Goal: Task Accomplishment & Management: Use online tool/utility

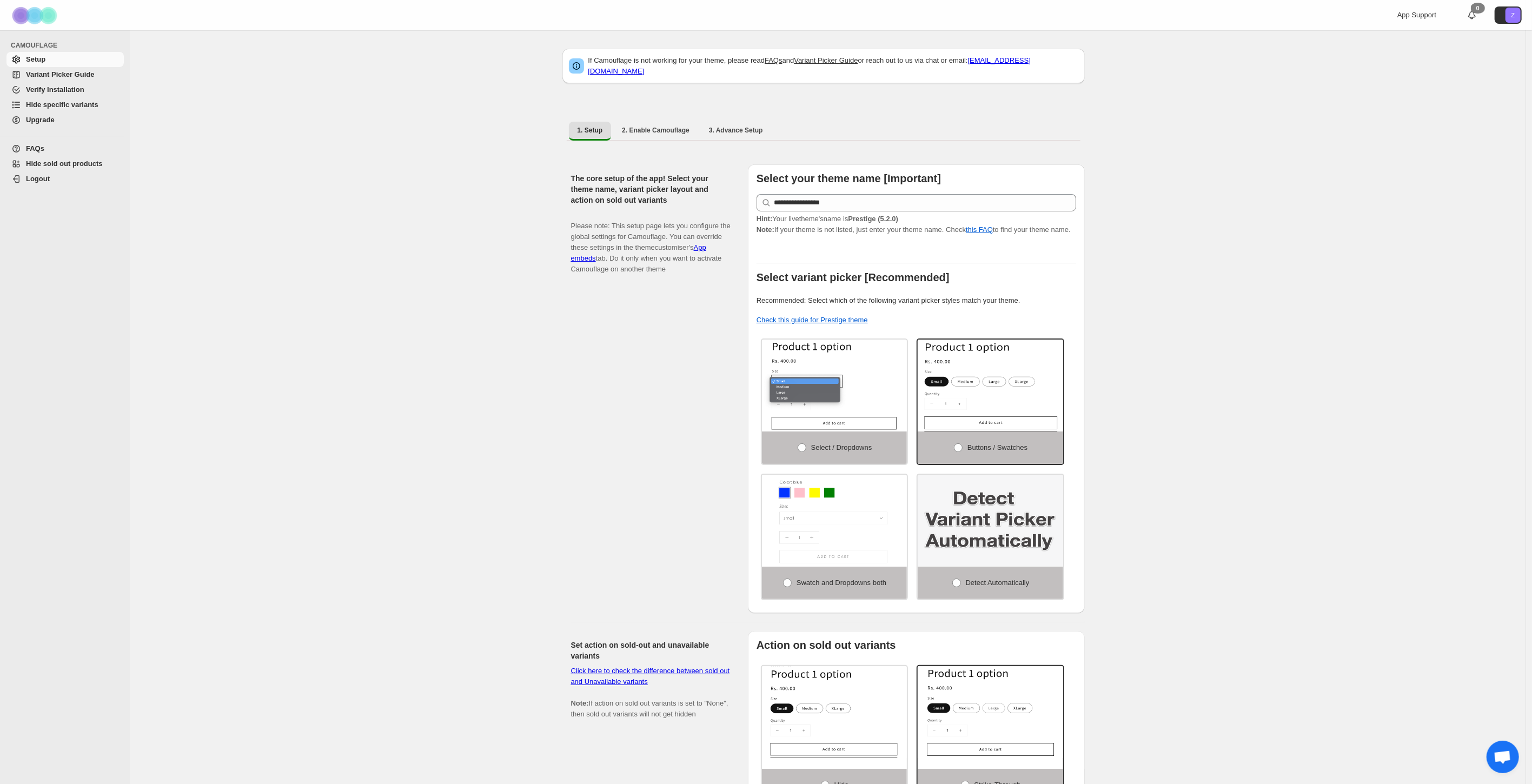
click at [43, 104] on span "Hide specific variants" at bounding box center [62, 104] width 72 height 8
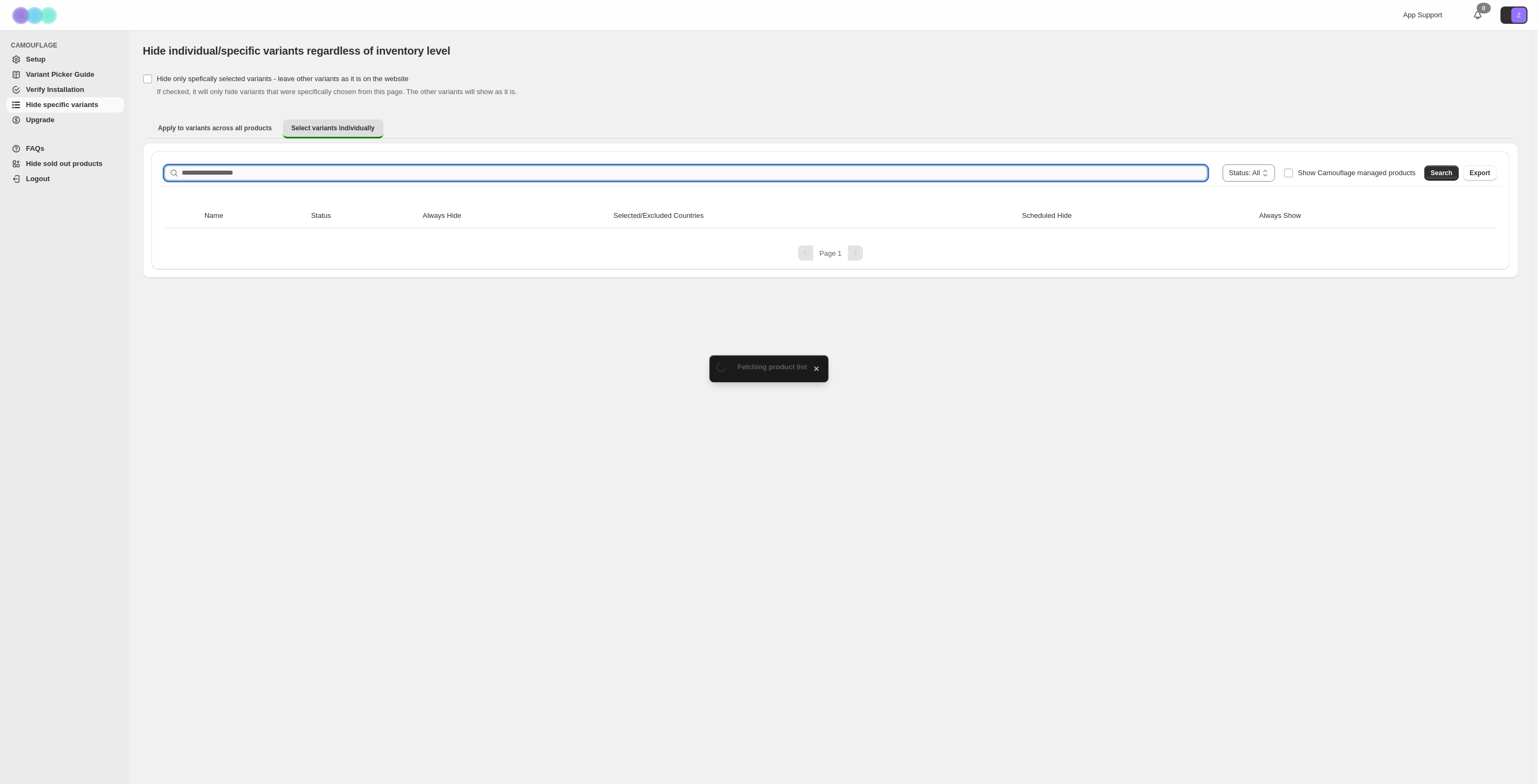
click at [338, 171] on input "Search product name" at bounding box center [694, 173] width 1026 height 15
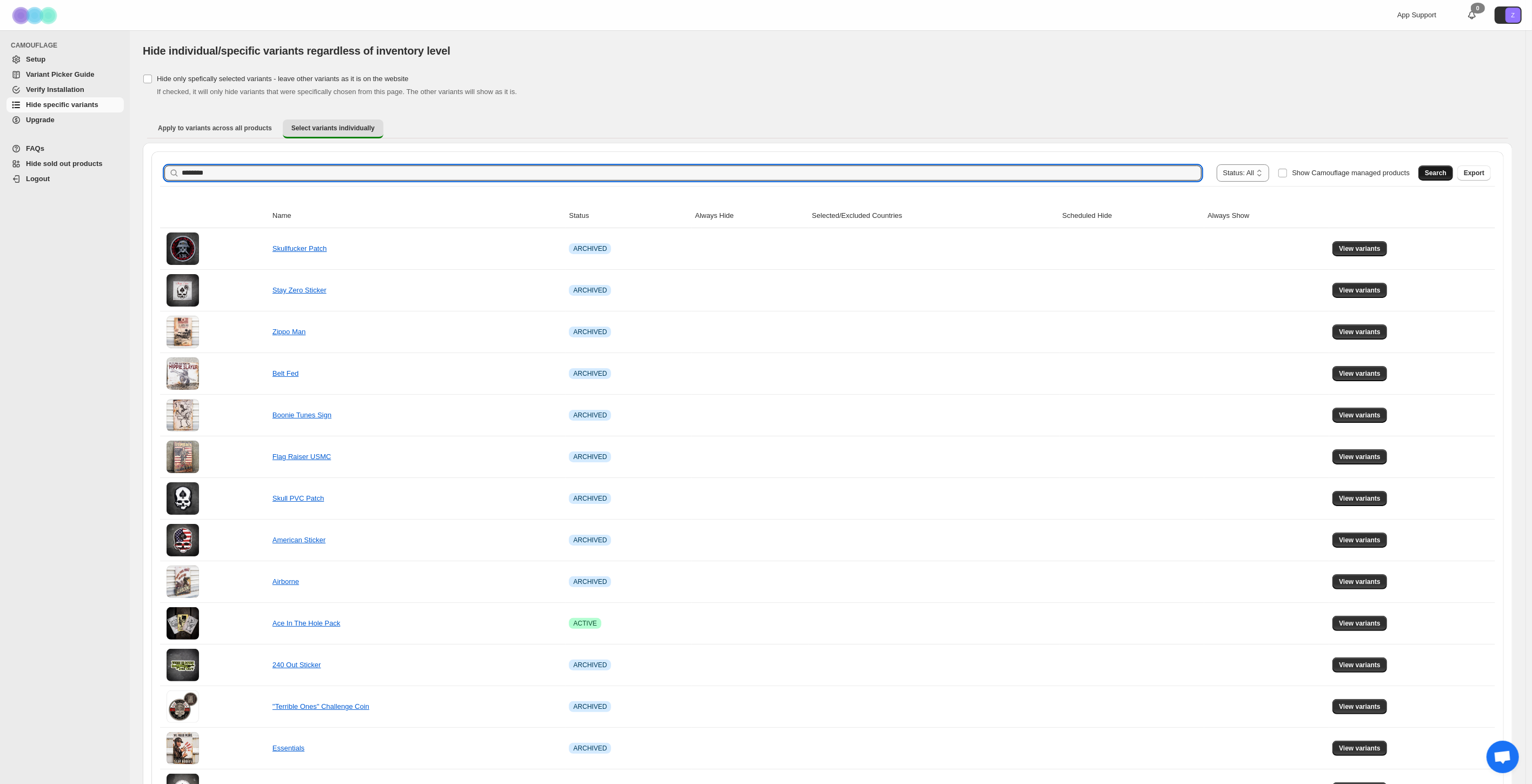
click at [1441, 169] on span "Search" at bounding box center [1436, 173] width 22 height 9
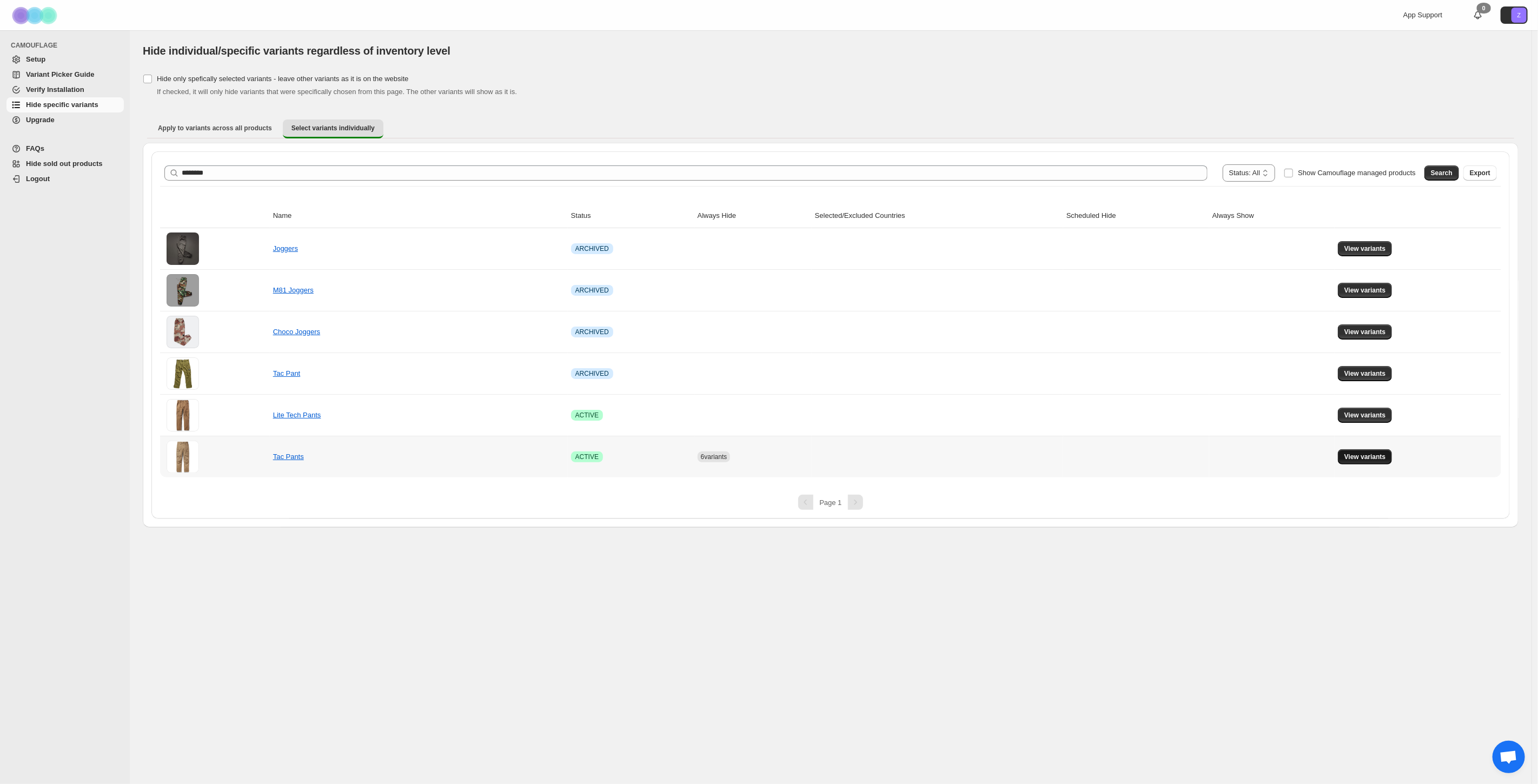
click at [1363, 453] on span "View variants" at bounding box center [1365, 457] width 41 height 9
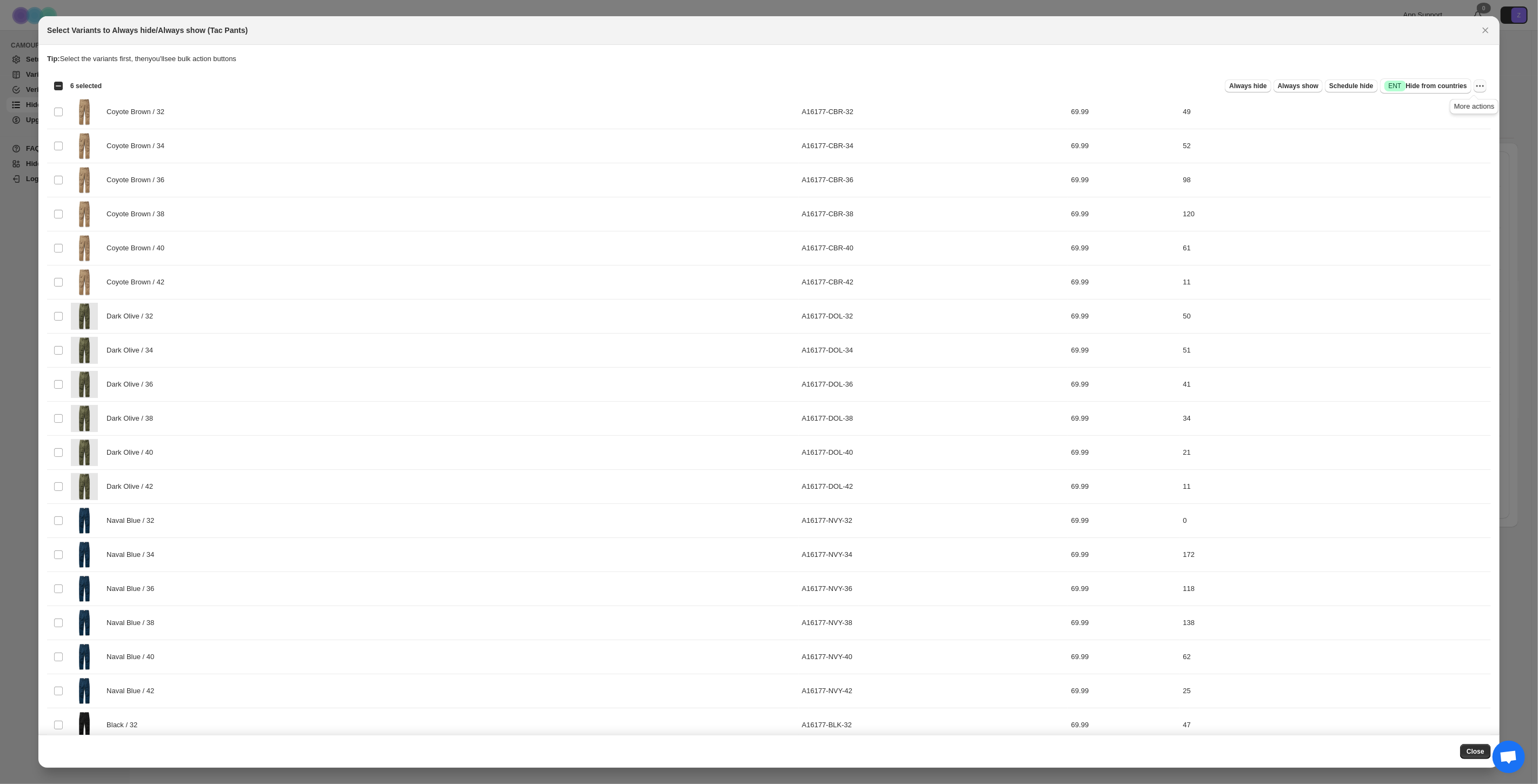
click at [1475, 84] on icon "More actions" at bounding box center [1479, 85] width 11 height 11
click at [1422, 110] on span "Undo always hide" at bounding box center [1424, 107] width 56 height 8
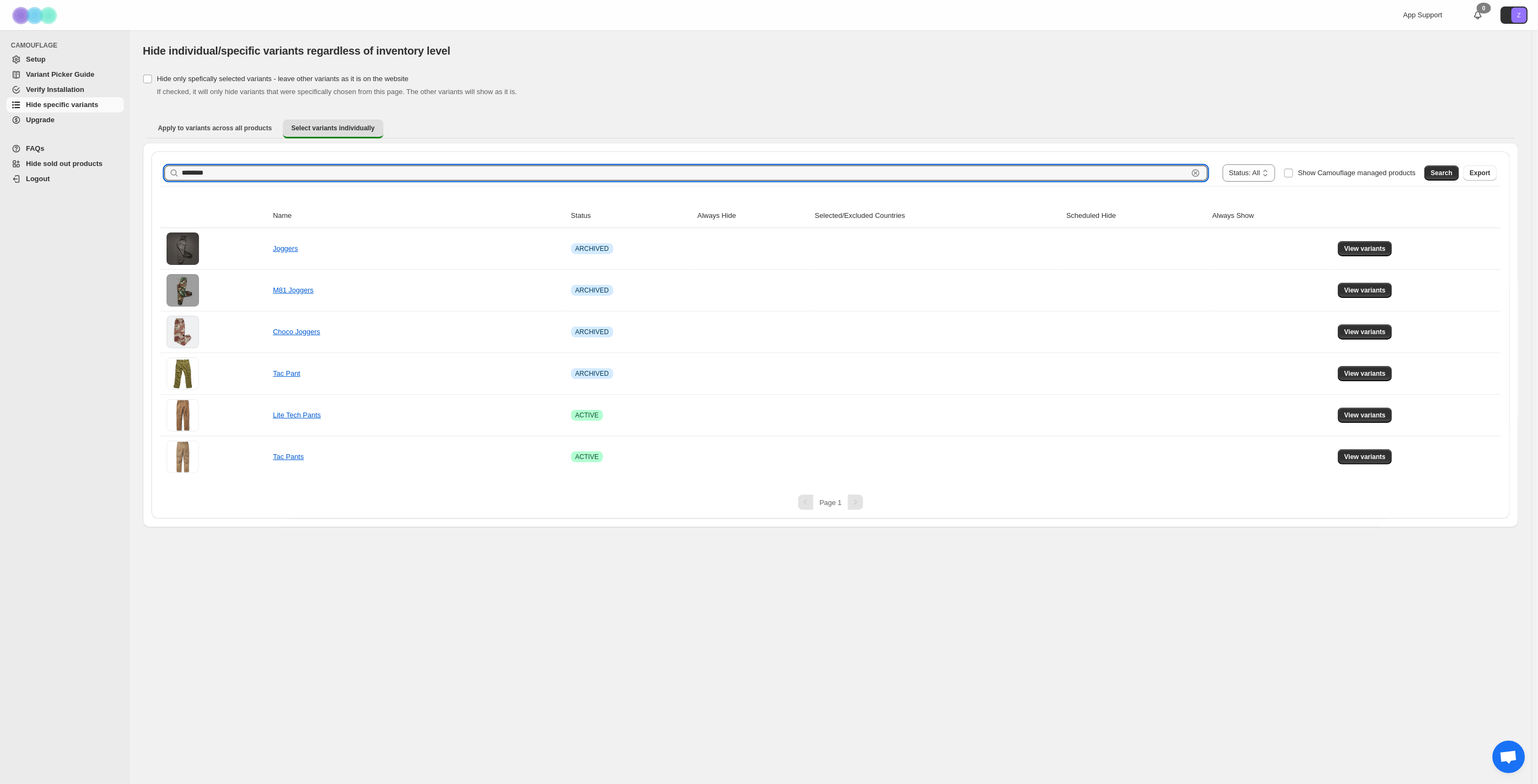
drag, startPoint x: 218, startPoint y: 176, endPoint x: 157, endPoint y: 174, distance: 61.0
click at [157, 174] on div "**********" at bounding box center [831, 335] width 1358 height 367
type input "*******"
click at [1441, 171] on span "Search" at bounding box center [1441, 173] width 22 height 9
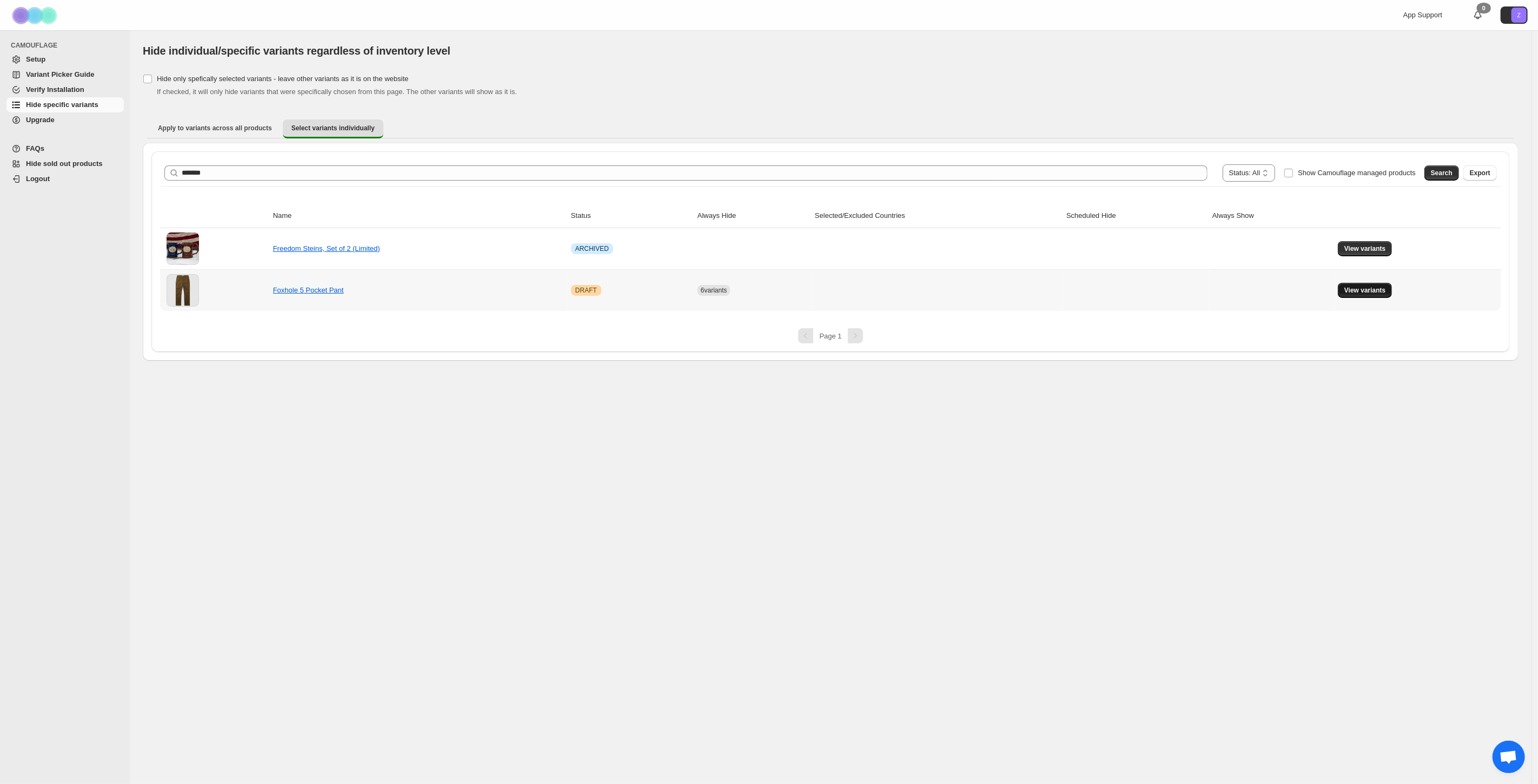
click at [1370, 290] on span "View variants" at bounding box center [1365, 291] width 41 height 9
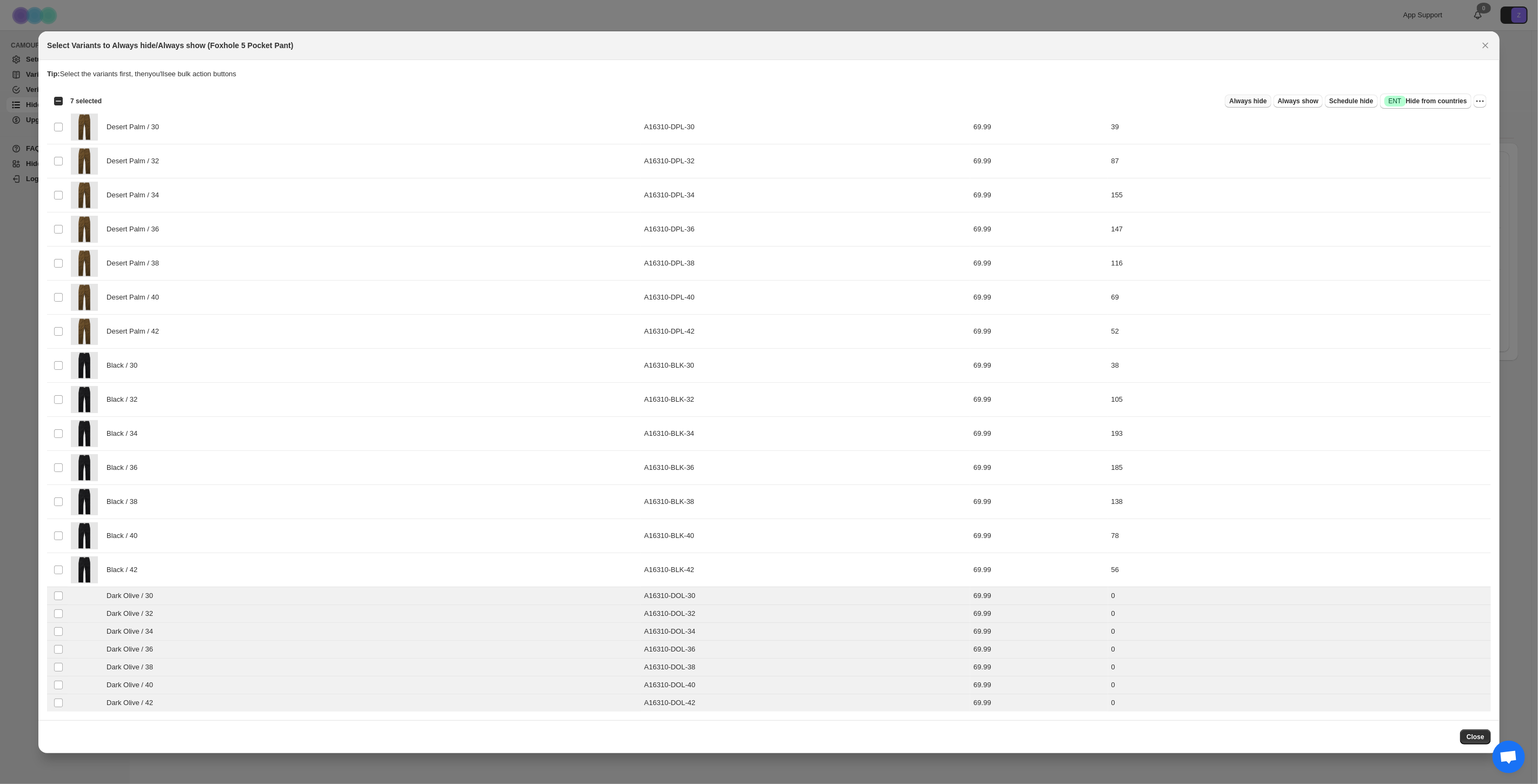
click at [1258, 100] on span "Always hide" at bounding box center [1247, 101] width 37 height 9
